Goal: Task Accomplishment & Management: Complete application form

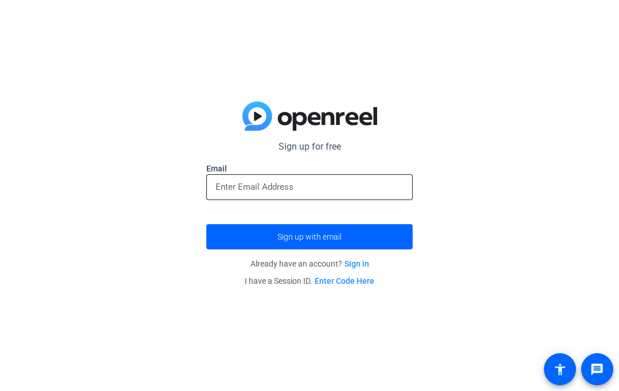
click at [389, 191] on input "email" at bounding box center [309, 187] width 188 height 14
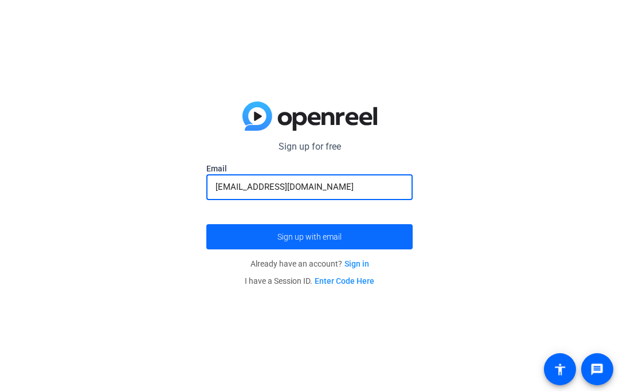
click at [350, 230] on span "submit" at bounding box center [309, 236] width 206 height 27
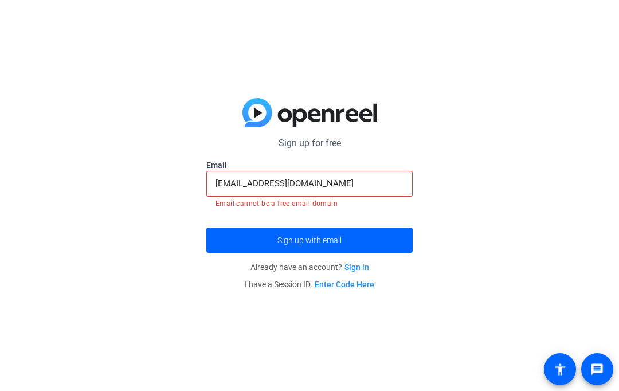
click at [339, 188] on input "kalebtappen@gmail.com" at bounding box center [309, 183] width 188 height 14
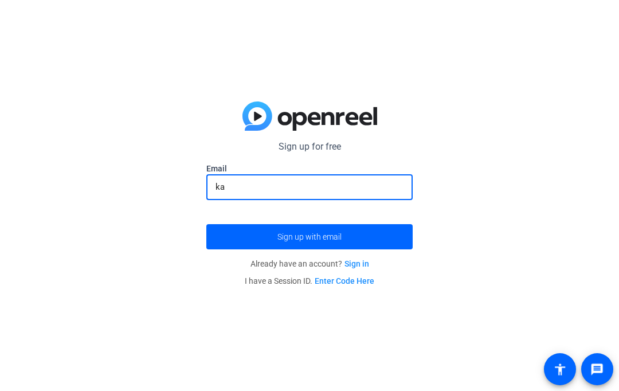
type input "k"
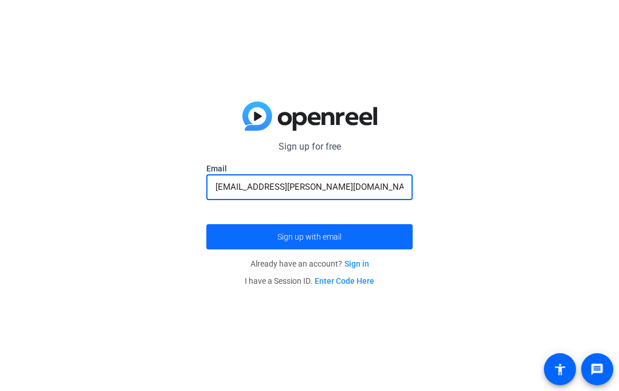
type input "[EMAIL_ADDRESS][PERSON_NAME][DOMAIN_NAME]"
click at [350, 241] on span "submit" at bounding box center [309, 236] width 206 height 27
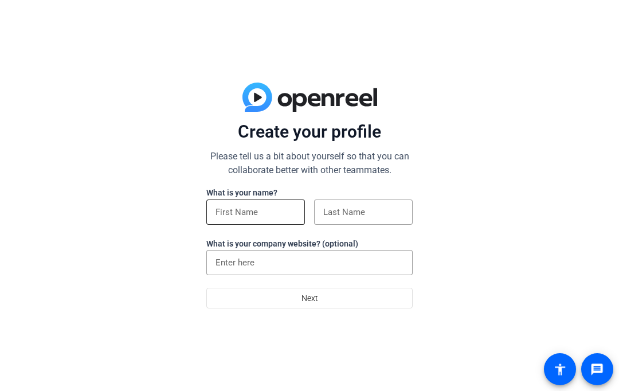
click at [286, 210] on input at bounding box center [255, 212] width 80 height 14
type input "Kaleb"
click at [342, 216] on input at bounding box center [363, 212] width 80 height 14
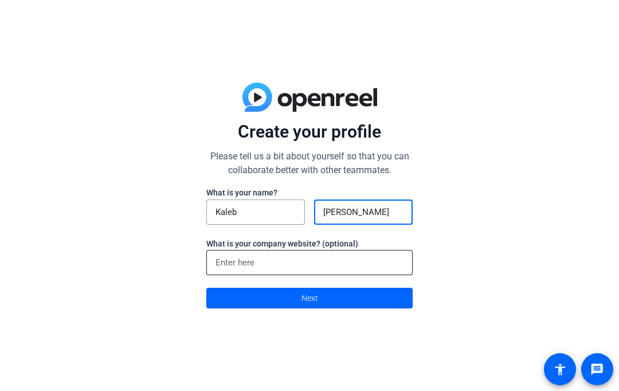
type input "[PERSON_NAME]"
click at [351, 267] on input at bounding box center [309, 262] width 188 height 14
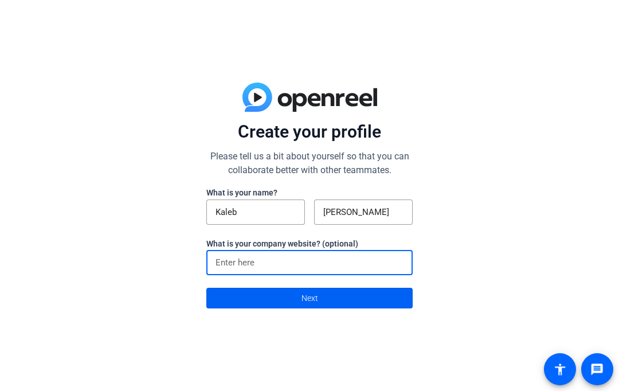
click at [360, 296] on span at bounding box center [309, 297] width 205 height 27
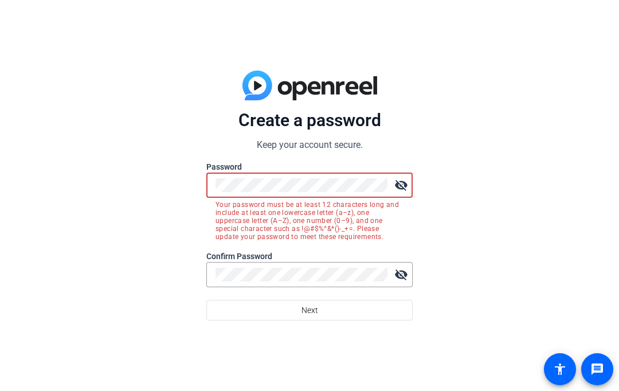
click at [405, 191] on mat-icon "visibility_off" at bounding box center [400, 185] width 23 height 23
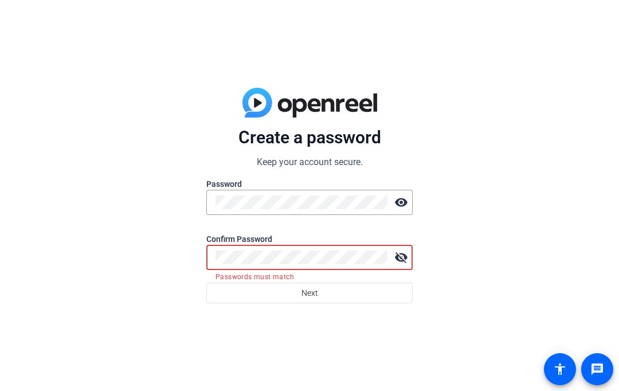
click at [401, 258] on mat-icon "visibility_off" at bounding box center [400, 257] width 23 height 23
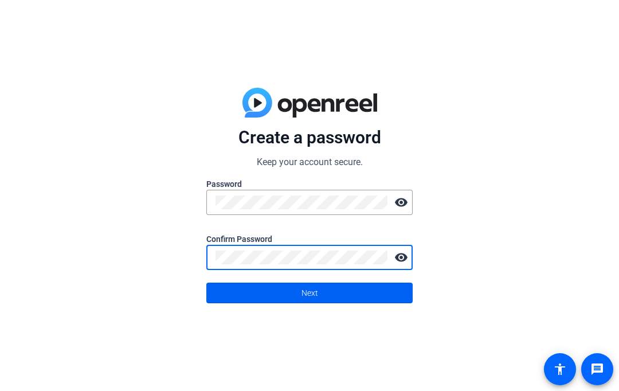
click at [336, 286] on span at bounding box center [309, 292] width 205 height 27
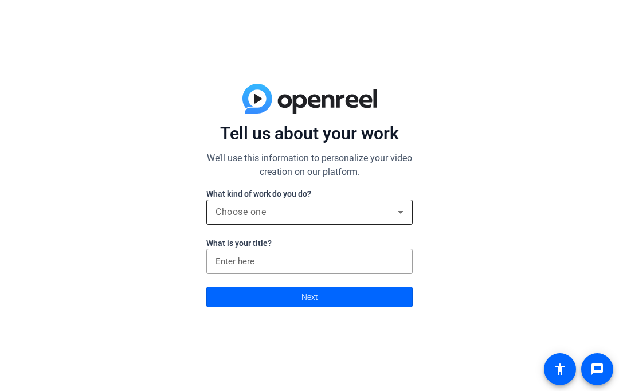
click at [364, 210] on div "Choose one" at bounding box center [306, 212] width 182 height 14
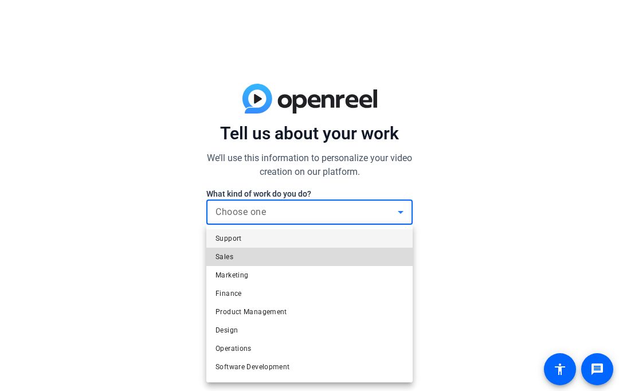
click at [280, 255] on mat-option "Sales" at bounding box center [309, 256] width 206 height 18
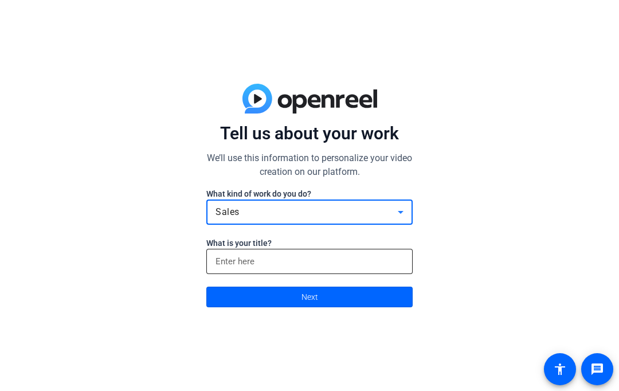
click at [322, 265] on input at bounding box center [309, 261] width 188 height 14
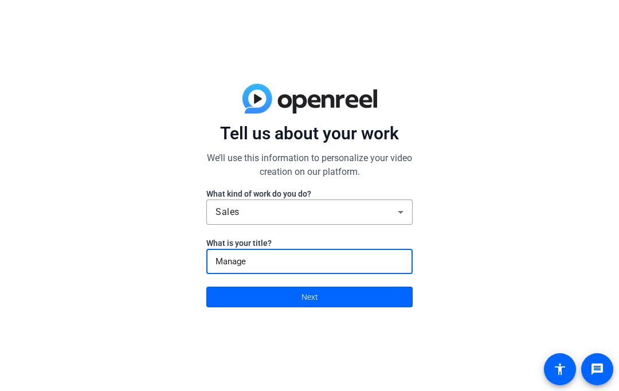
type input "Manager"
click at [346, 293] on span at bounding box center [309, 296] width 205 height 27
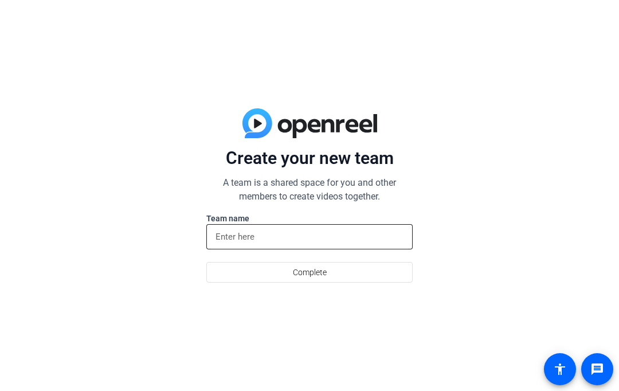
click at [337, 236] on input at bounding box center [309, 237] width 188 height 14
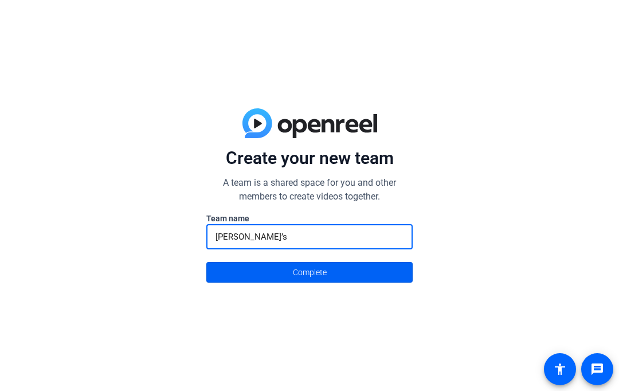
type input "[PERSON_NAME]’s"
click at [348, 285] on span at bounding box center [309, 271] width 205 height 27
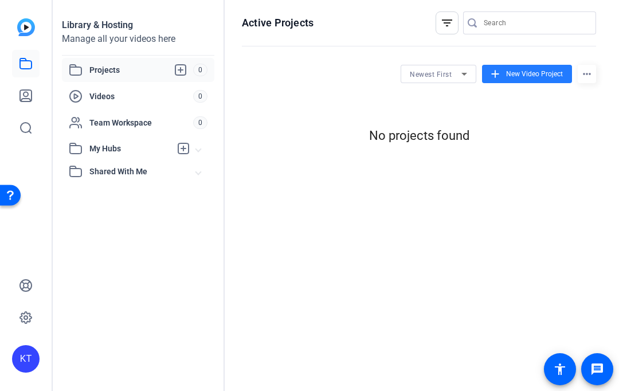
click at [536, 78] on span "New Video Project" at bounding box center [534, 74] width 57 height 10
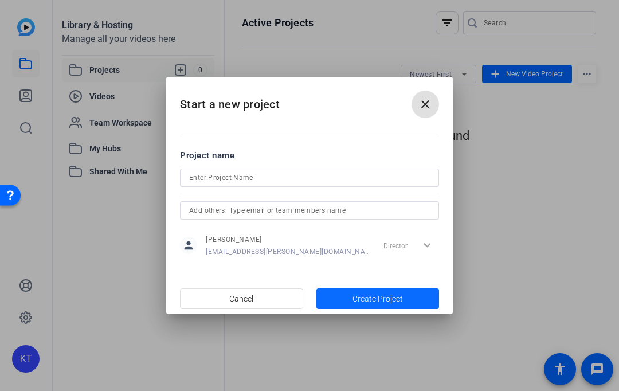
click at [390, 305] on span "button" at bounding box center [377, 298] width 123 height 27
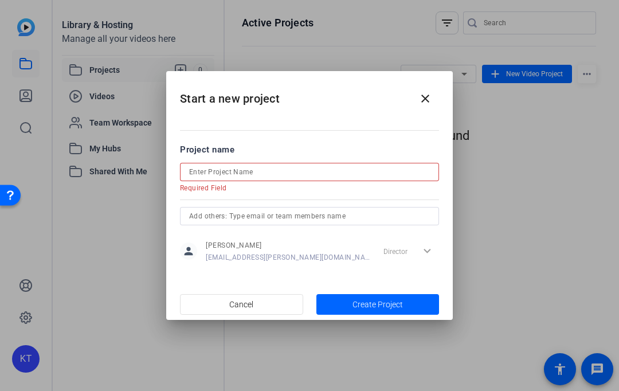
click at [411, 165] on input at bounding box center [309, 172] width 241 height 14
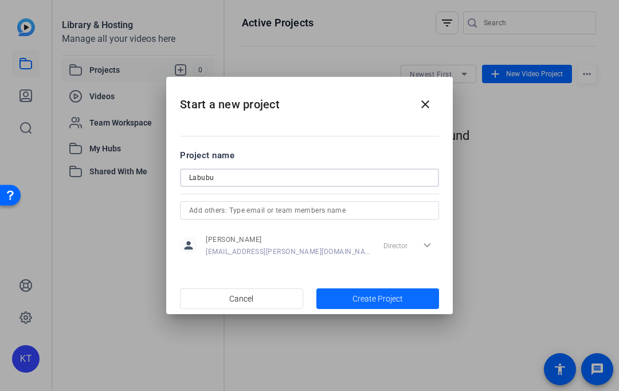
type input "Labubu"
click at [393, 307] on span "button" at bounding box center [377, 298] width 123 height 27
